Goal: Book appointment/travel/reservation

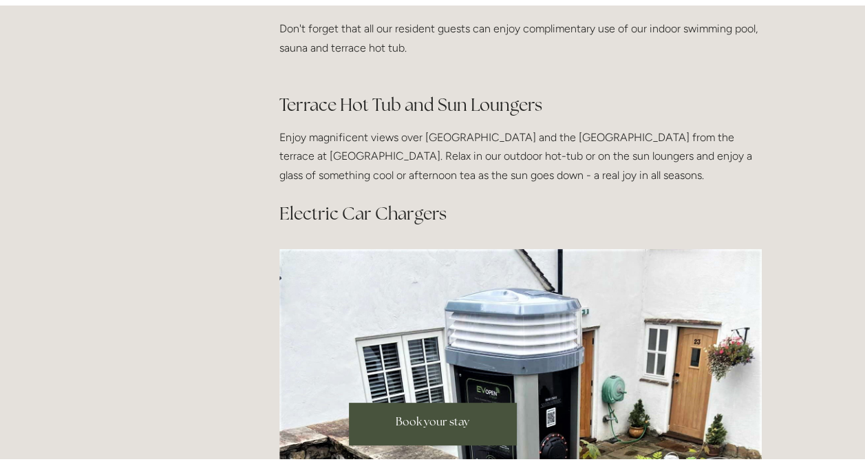
scroll to position [1169, 0]
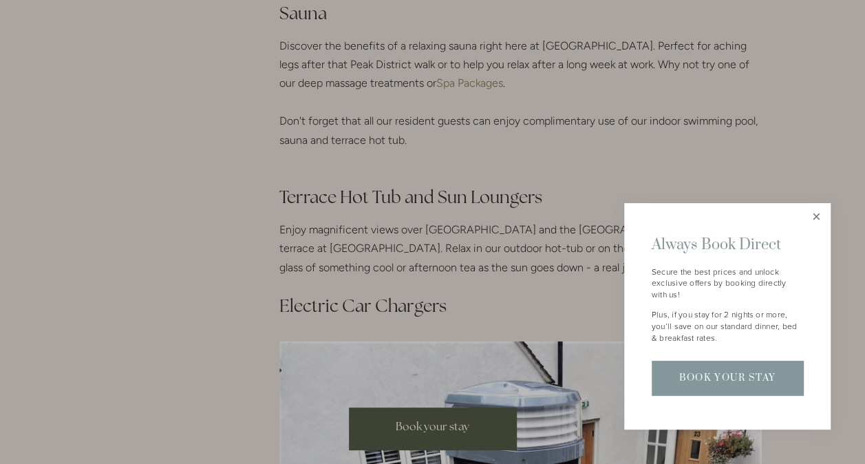
click at [816, 215] on link "Close" at bounding box center [816, 217] width 24 height 24
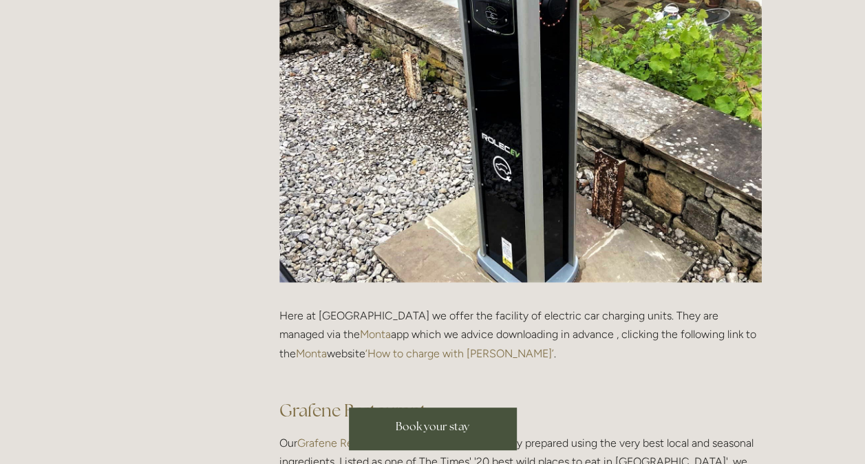
scroll to position [1651, 0]
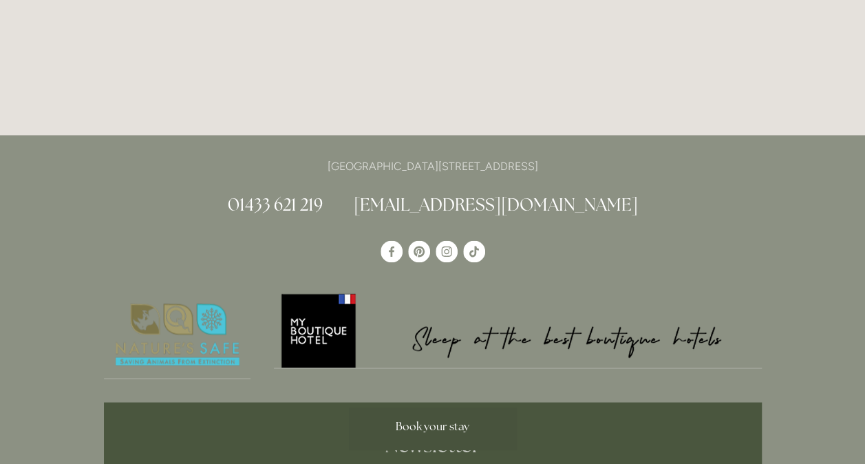
scroll to position [3645, 0]
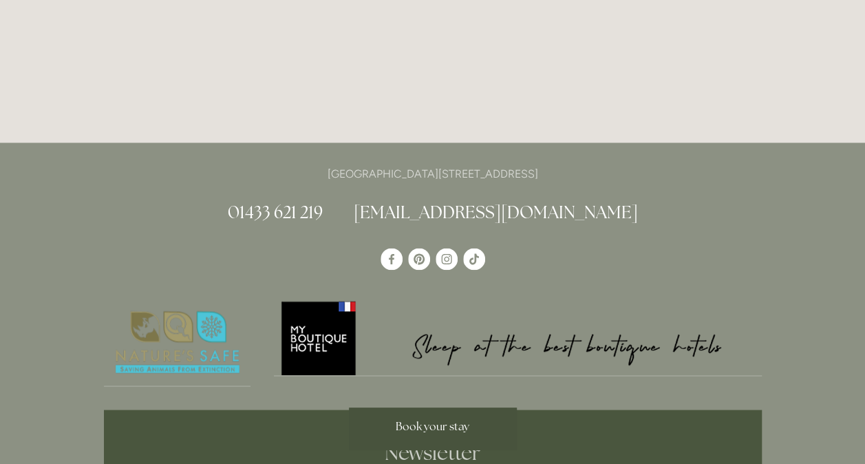
drag, startPoint x: 594, startPoint y: 135, endPoint x: 544, endPoint y: 133, distance: 50.2
click at [544, 164] on p "[GEOGRAPHIC_DATA][STREET_ADDRESS]" at bounding box center [433, 173] width 658 height 19
copy p "S33 6AF"
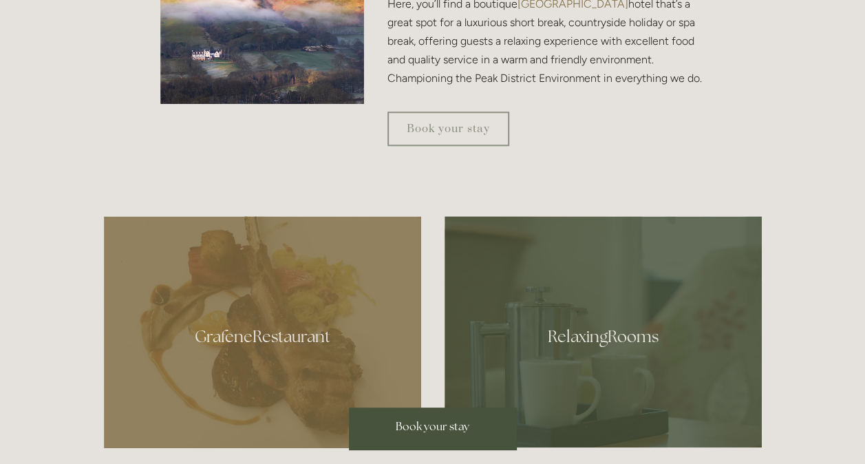
scroll to position [413, 0]
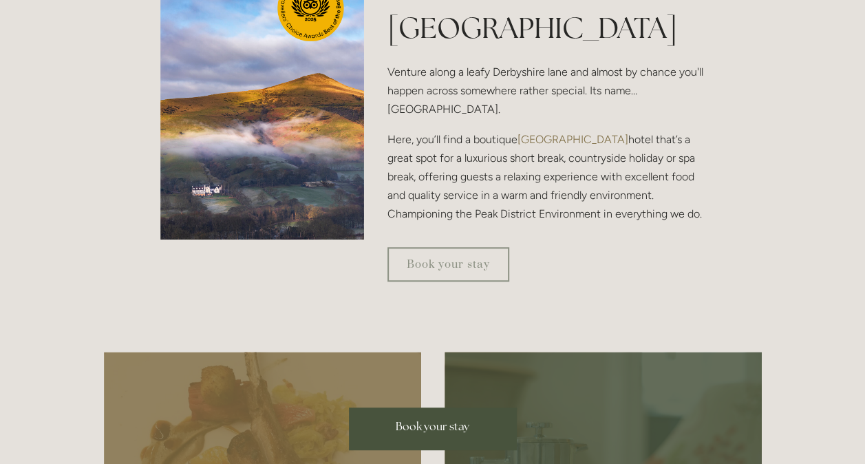
drag, startPoint x: 400, startPoint y: 424, endPoint x: 447, endPoint y: 420, distance: 47.0
click at [400, 424] on span "Book your stay" at bounding box center [432, 426] width 74 height 14
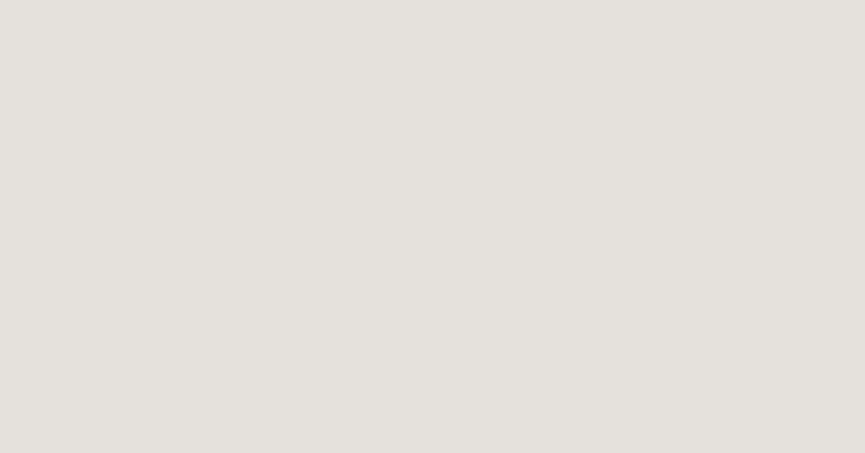
scroll to position [144, 0]
